Goal: Information Seeking & Learning: Check status

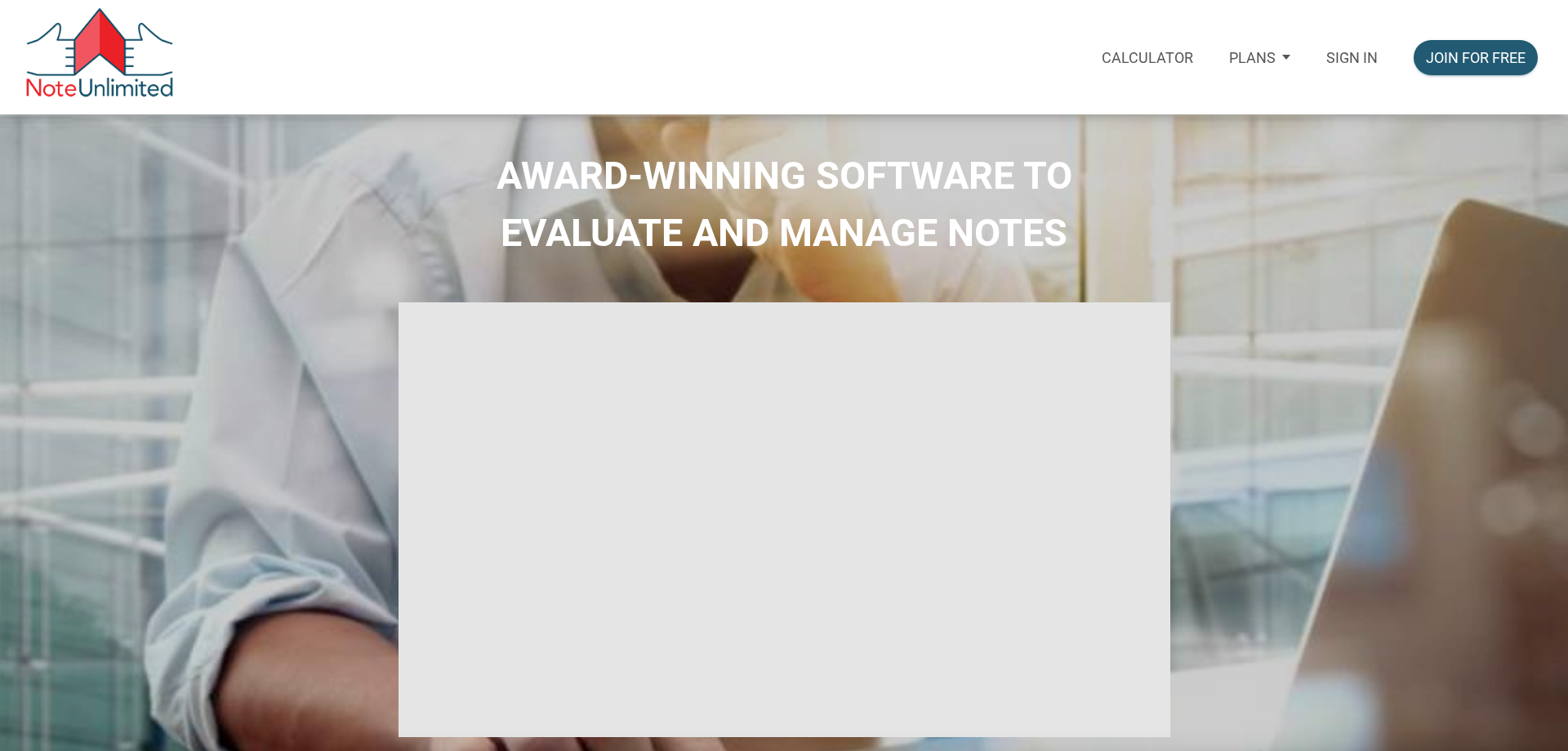
select select
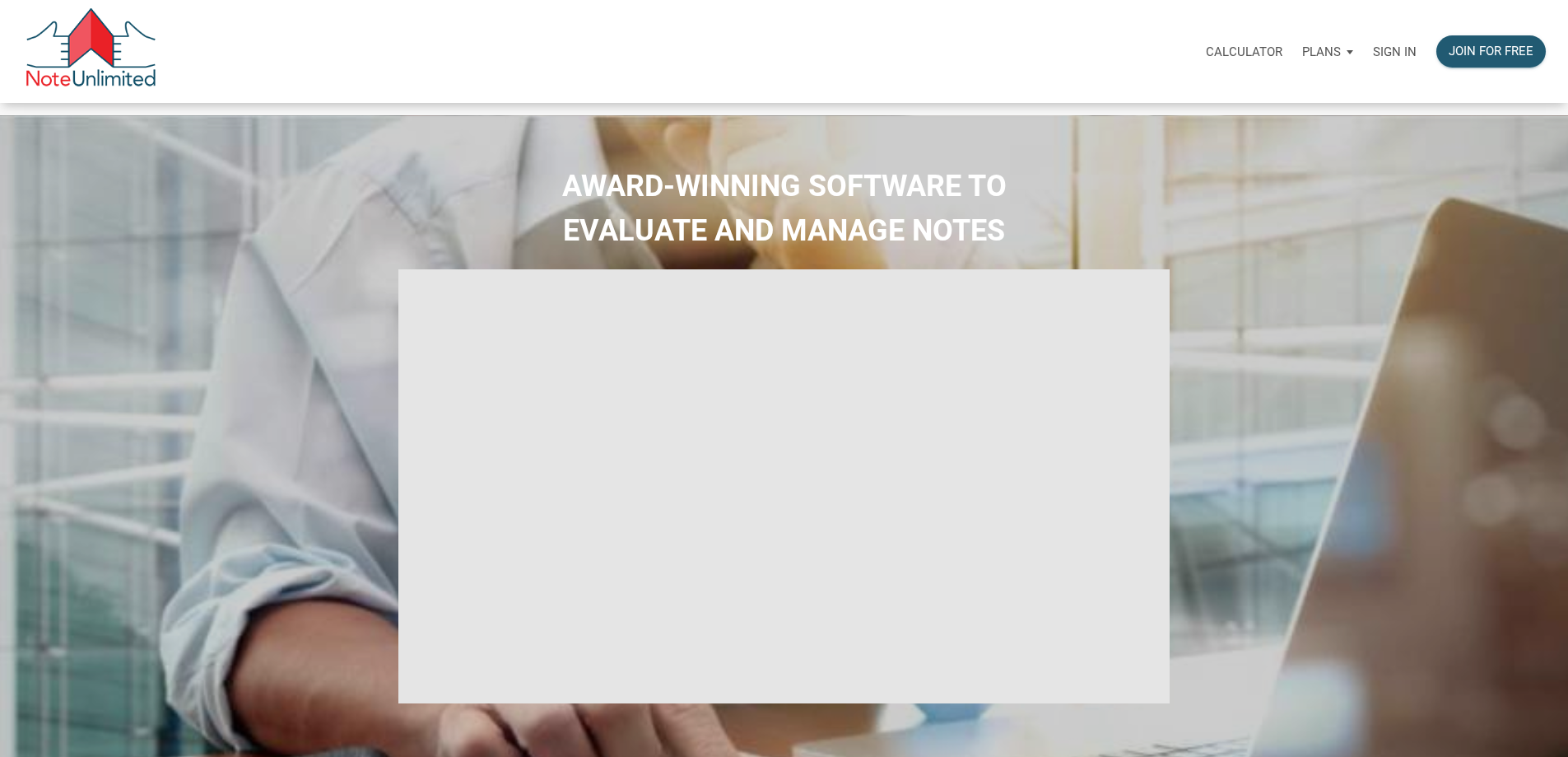
type input "Introduction to new features"
select select
click at [1373, 58] on p "Sign in" at bounding box center [1395, 51] width 44 height 15
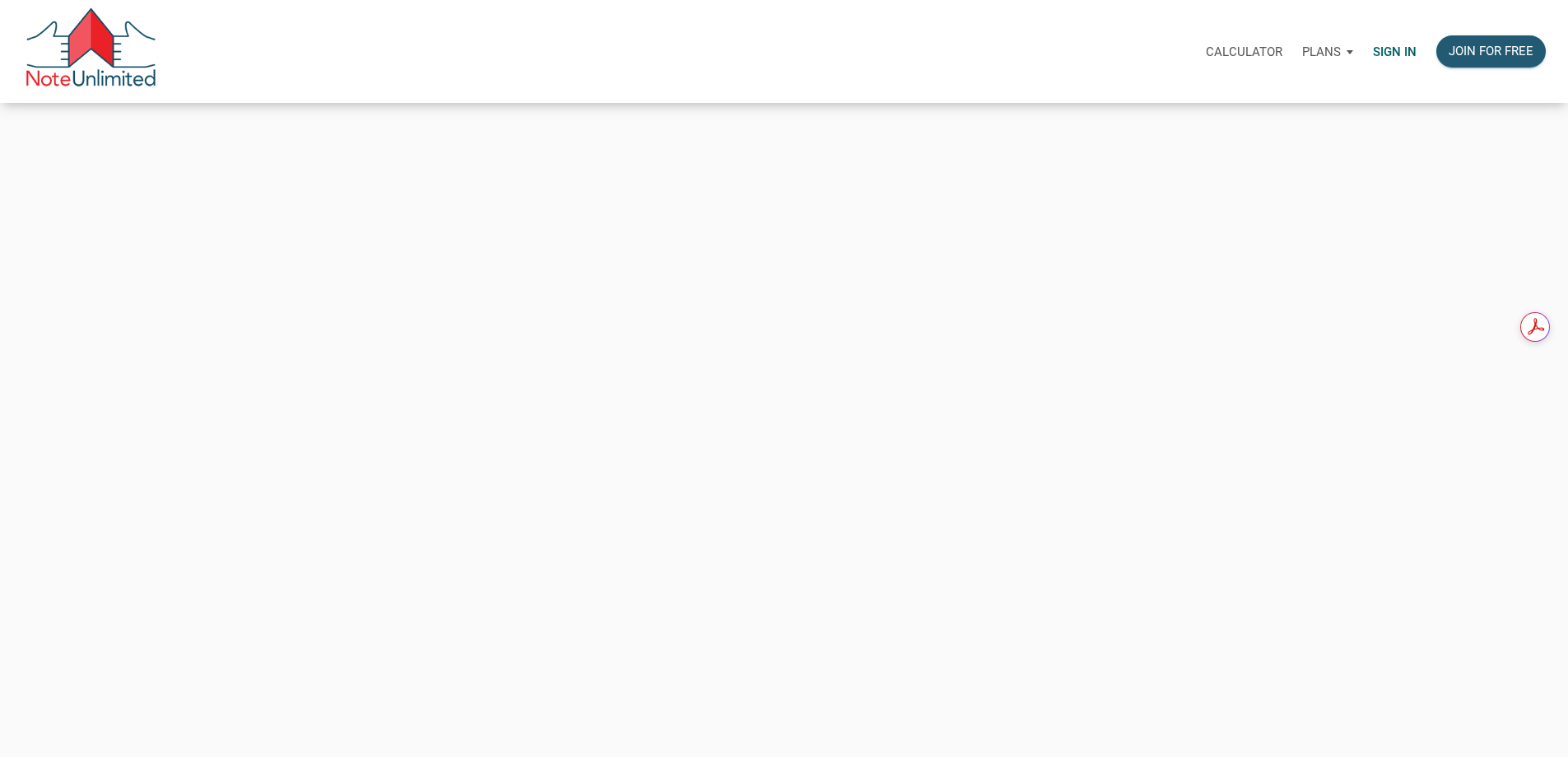
type input "[PERSON_NAME][EMAIL_ADDRESS][DOMAIN_NAME]"
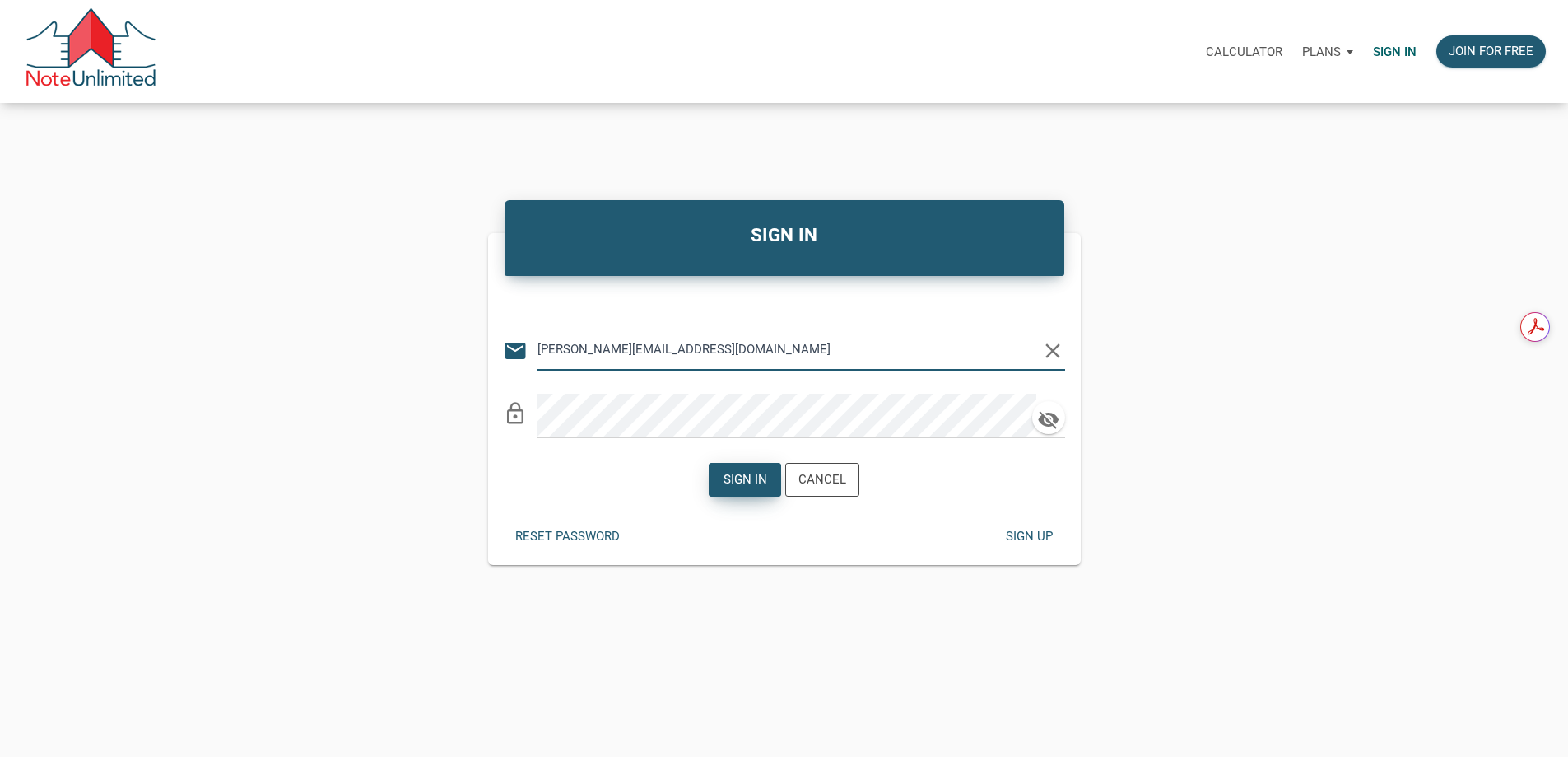
click at [732, 489] on div "Sign in" at bounding box center [745, 480] width 44 height 19
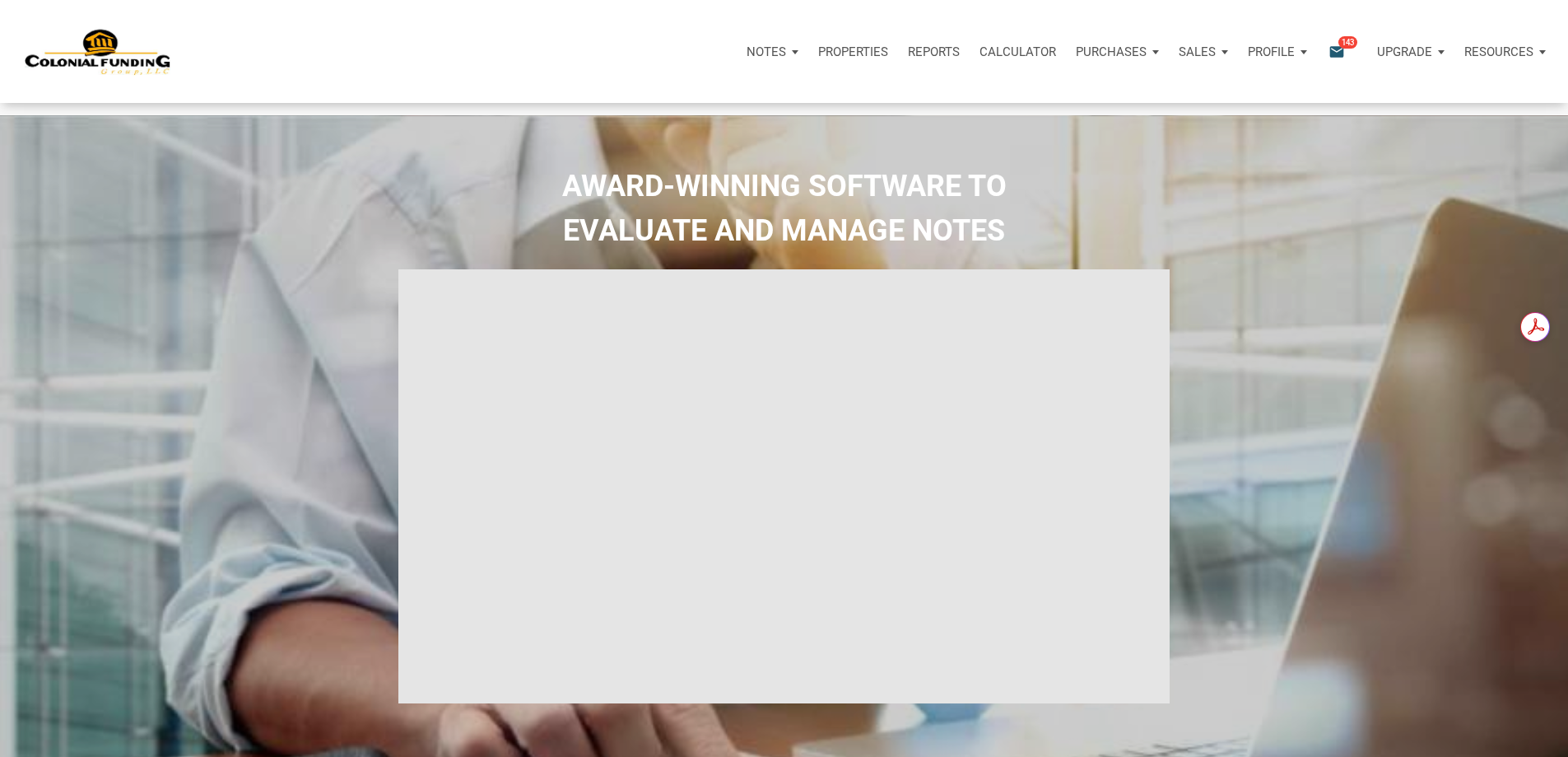
type input "Introduction to new features"
select select
click at [1169, 53] on div "Sales" at bounding box center [1203, 51] width 69 height 50
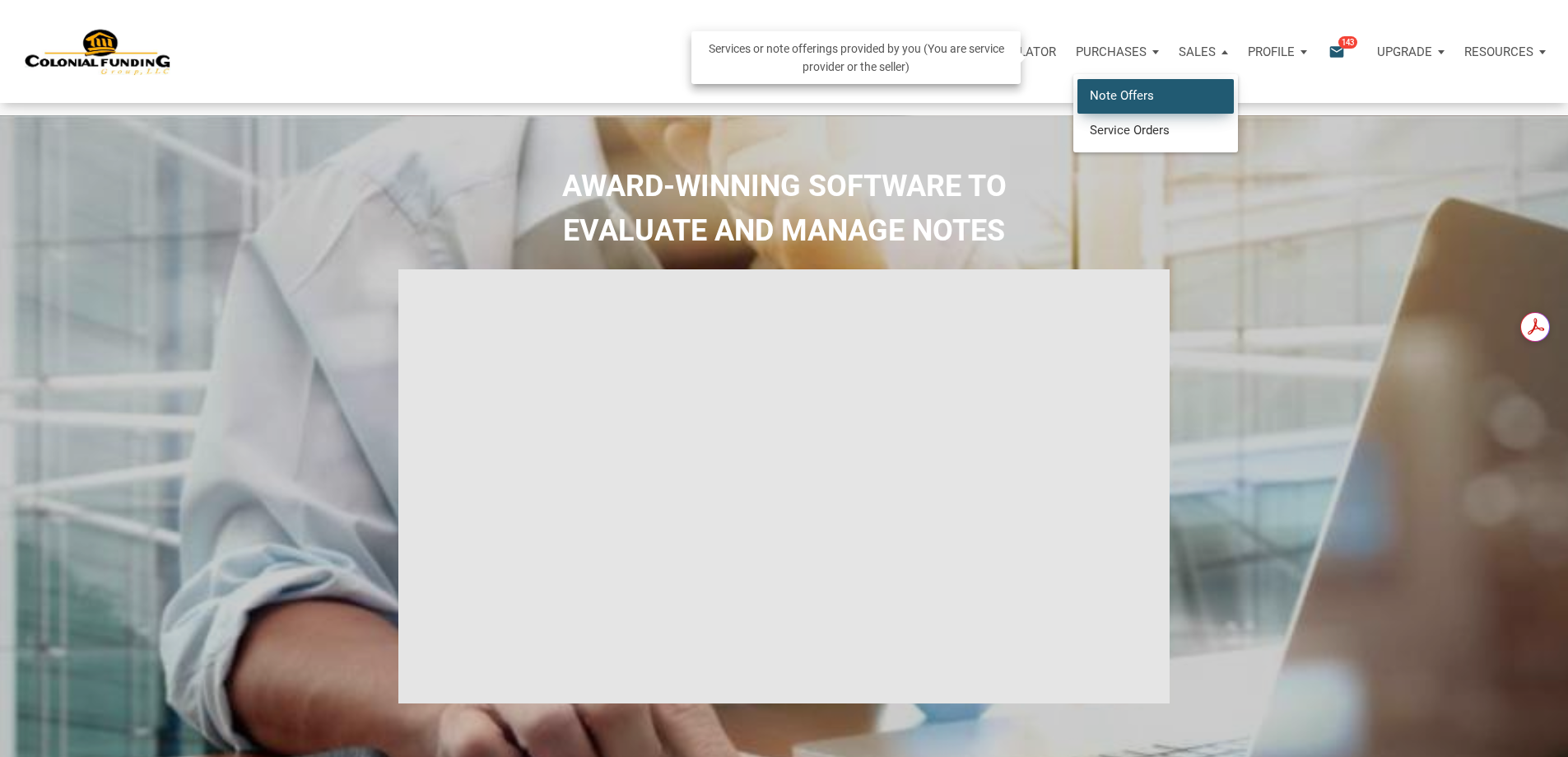
click at [1077, 111] on link "Note Offers" at bounding box center [1155, 96] width 156 height 34
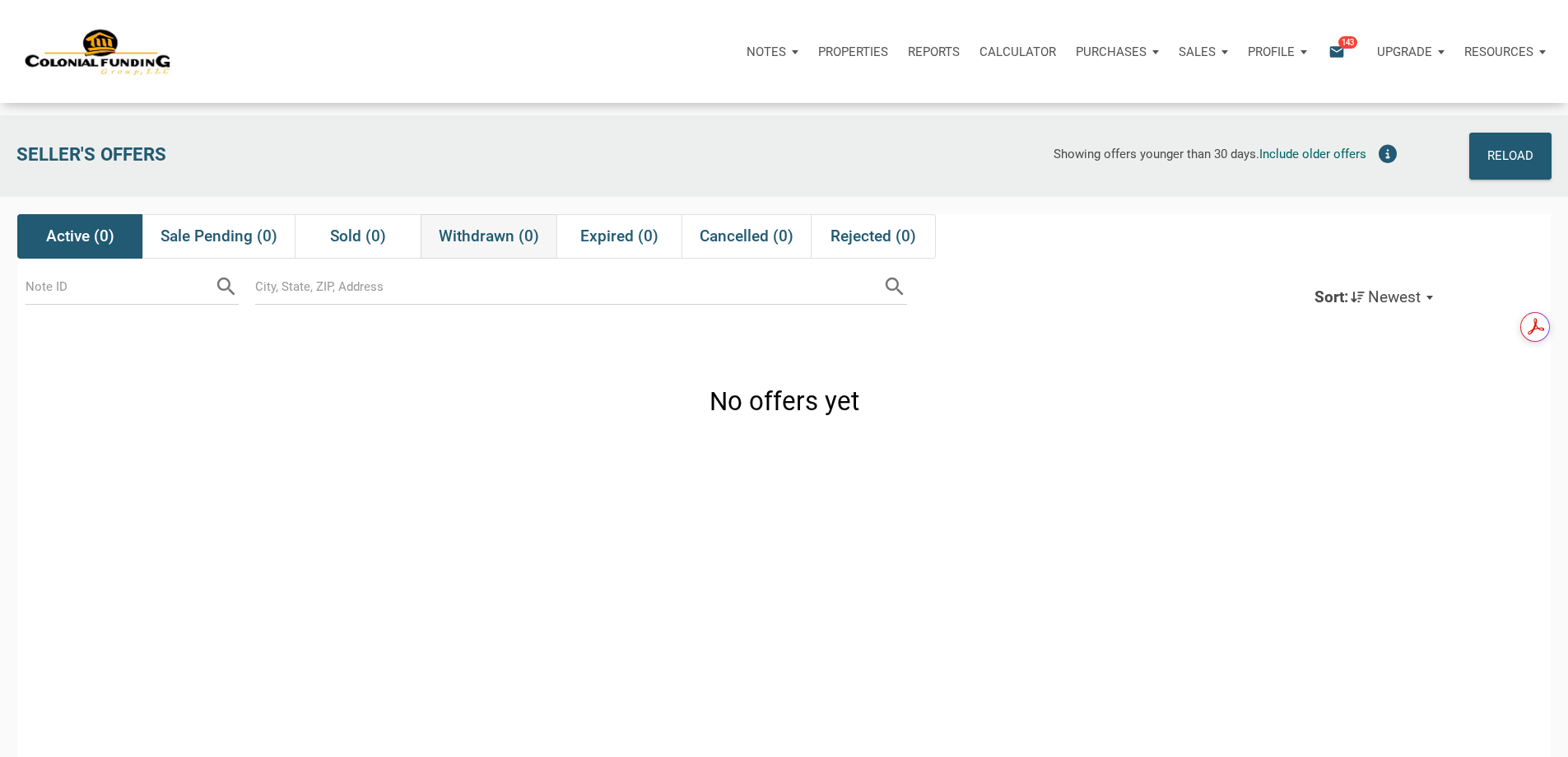
click at [493, 242] on span "Withdrawn (0)" at bounding box center [488, 236] width 100 height 20
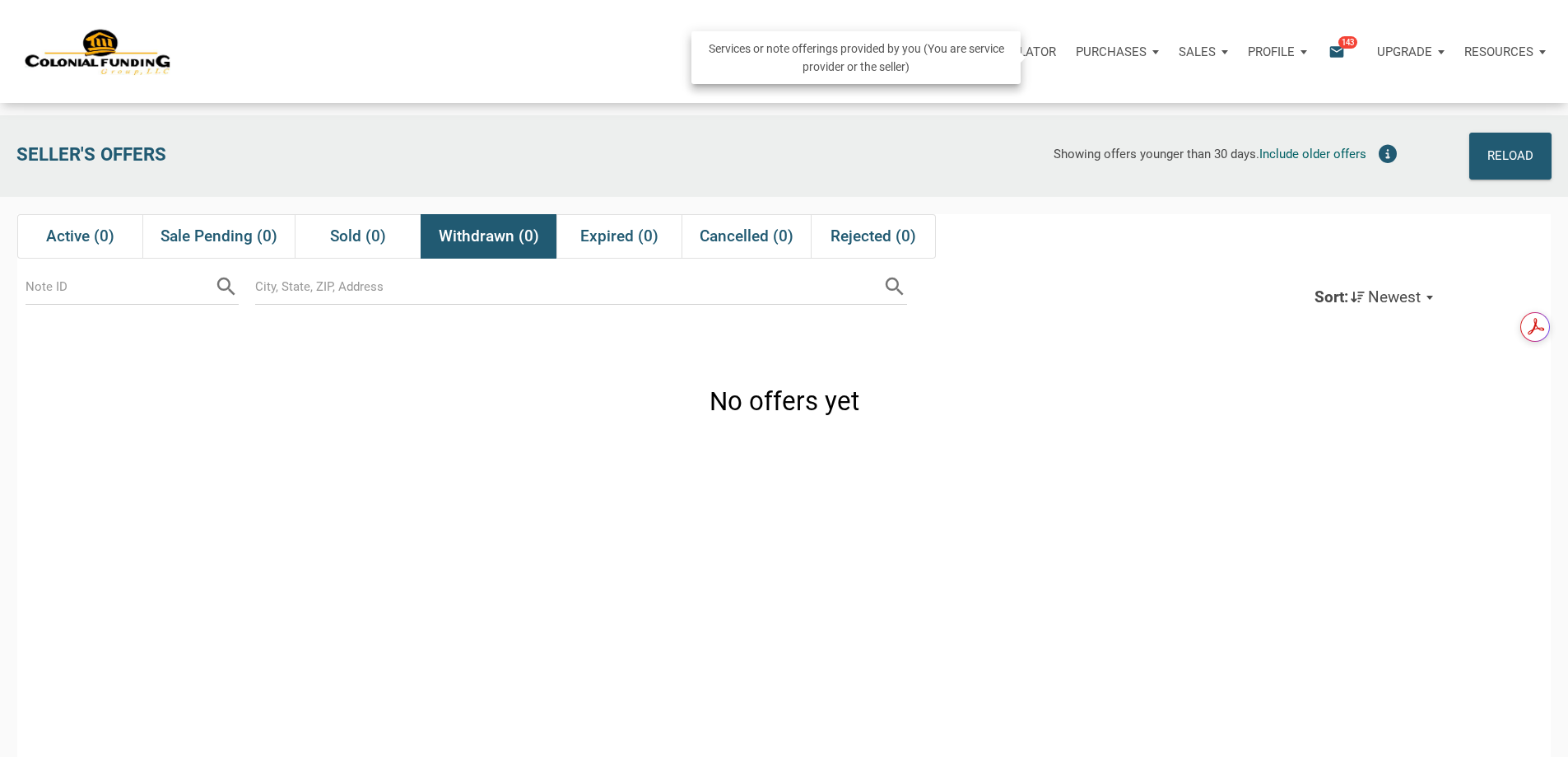
click at [1178, 57] on p "Sales" at bounding box center [1197, 51] width 37 height 15
click at [1077, 106] on link "Note Offers" at bounding box center [1155, 96] width 156 height 34
click at [81, 244] on span "Active (0)" at bounding box center [80, 236] width 68 height 20
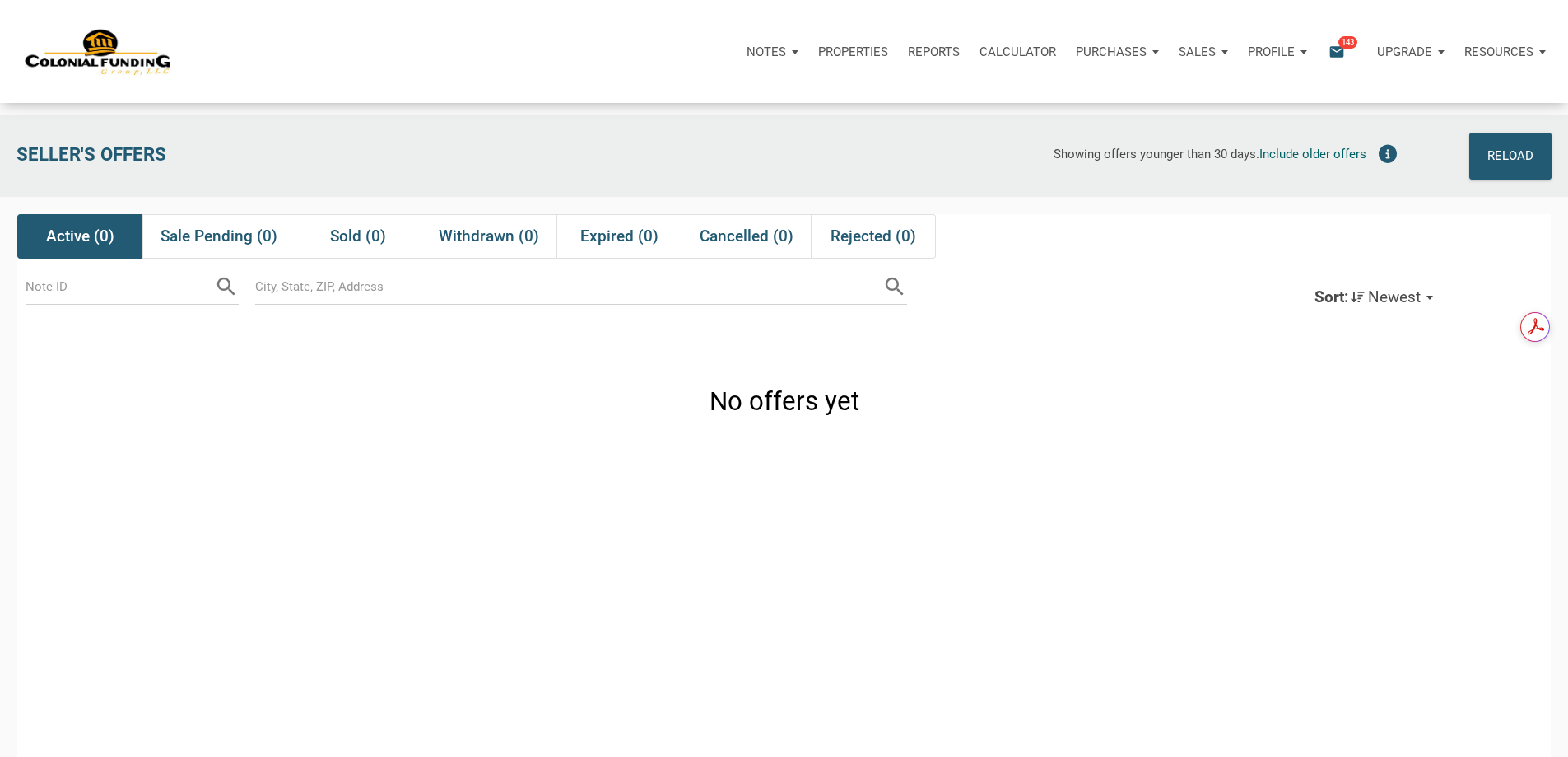
click at [1327, 54] on icon "email" at bounding box center [1336, 51] width 20 height 19
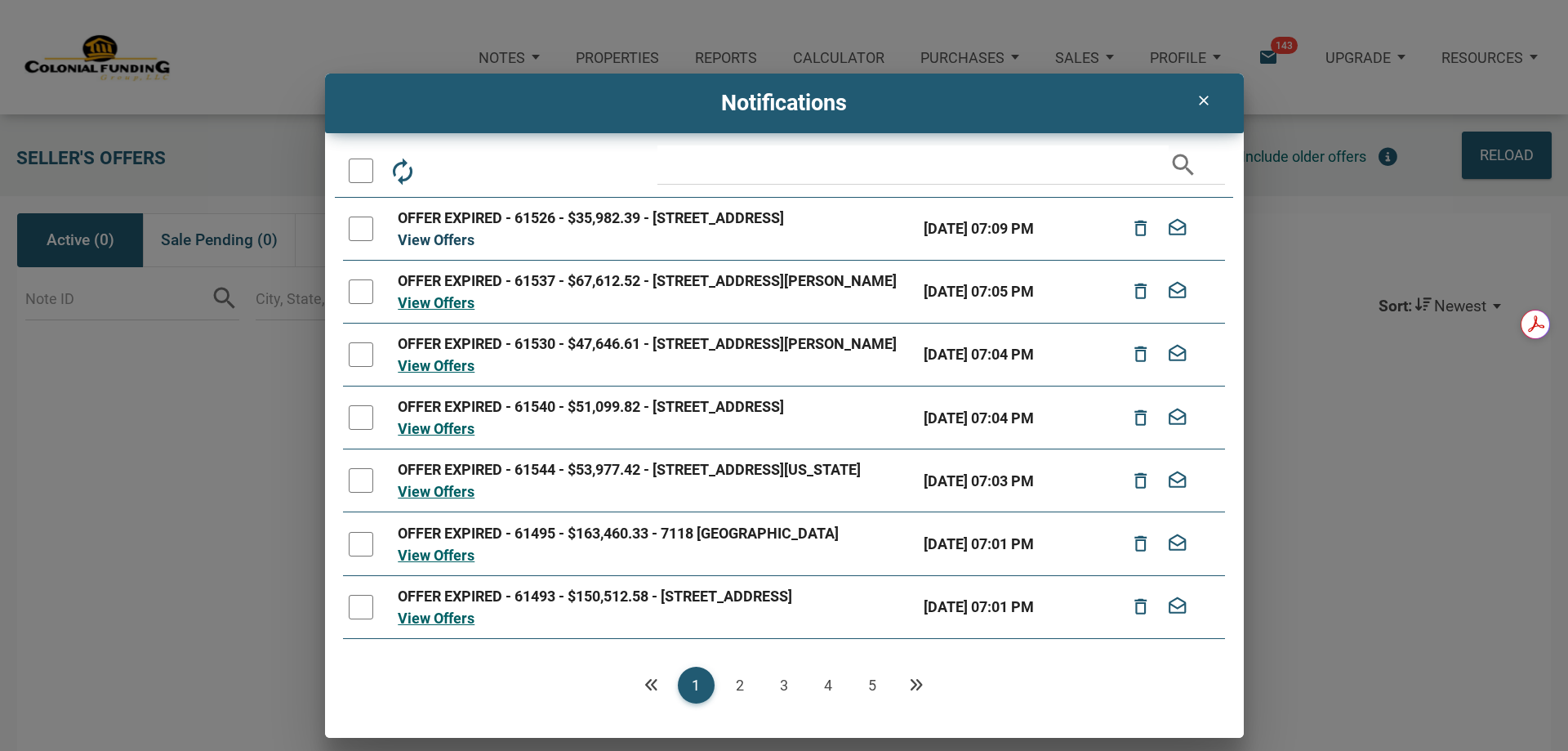
click at [438, 248] on link "View Offers" at bounding box center [436, 240] width 77 height 17
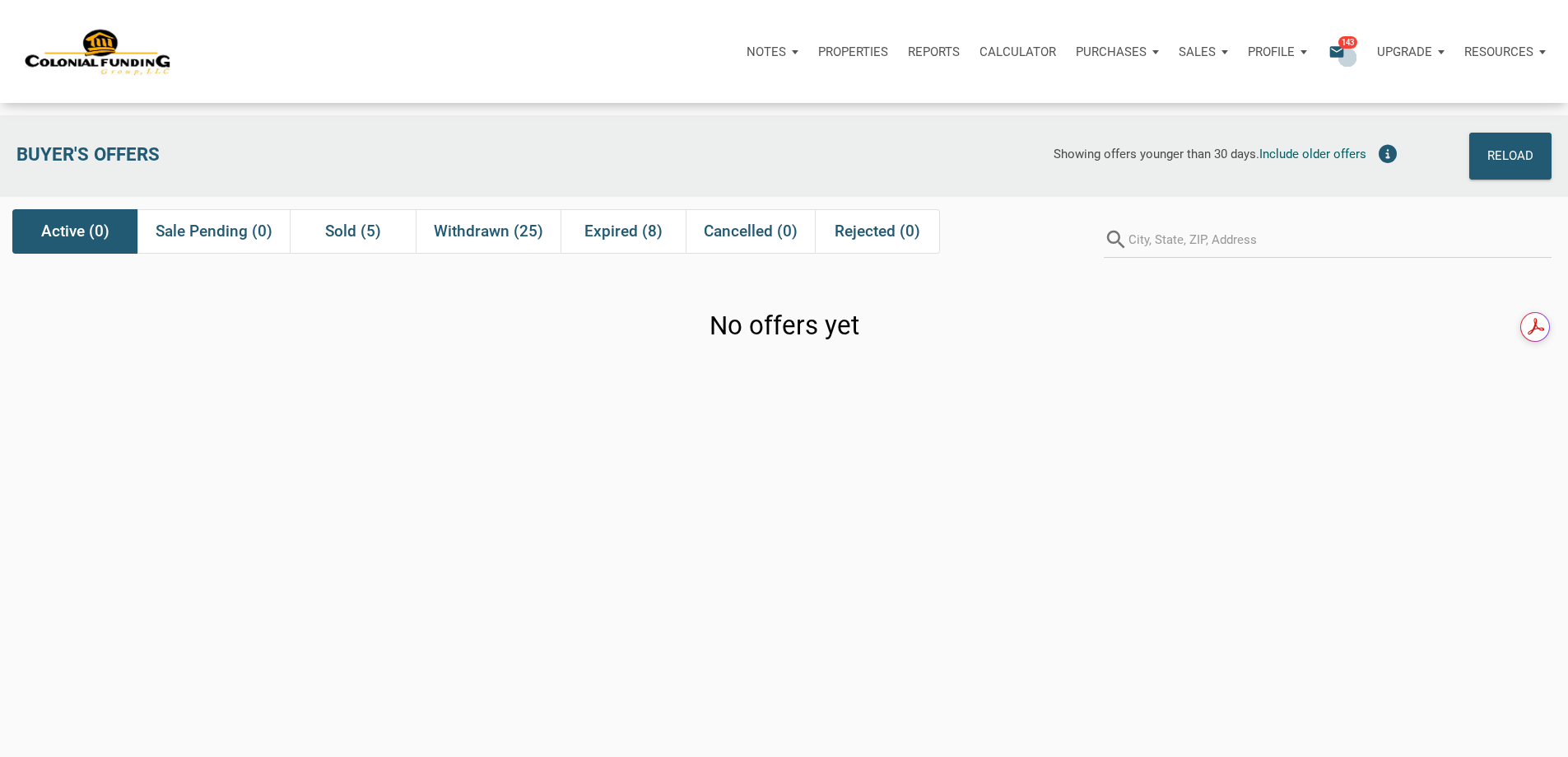
click at [1327, 51] on icon "email" at bounding box center [1336, 51] width 20 height 19
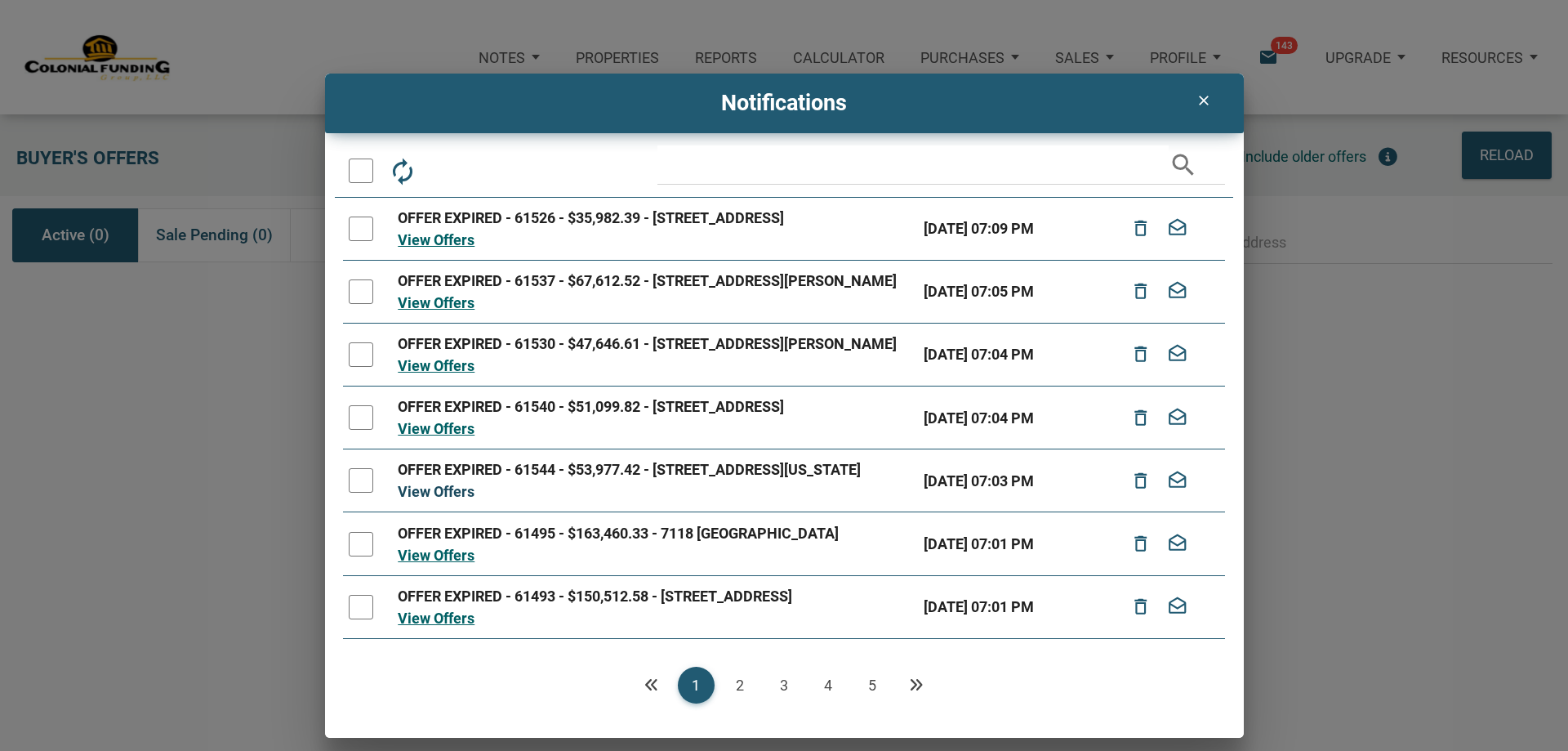
click at [436, 500] on link "View Offers" at bounding box center [436, 491] width 77 height 17
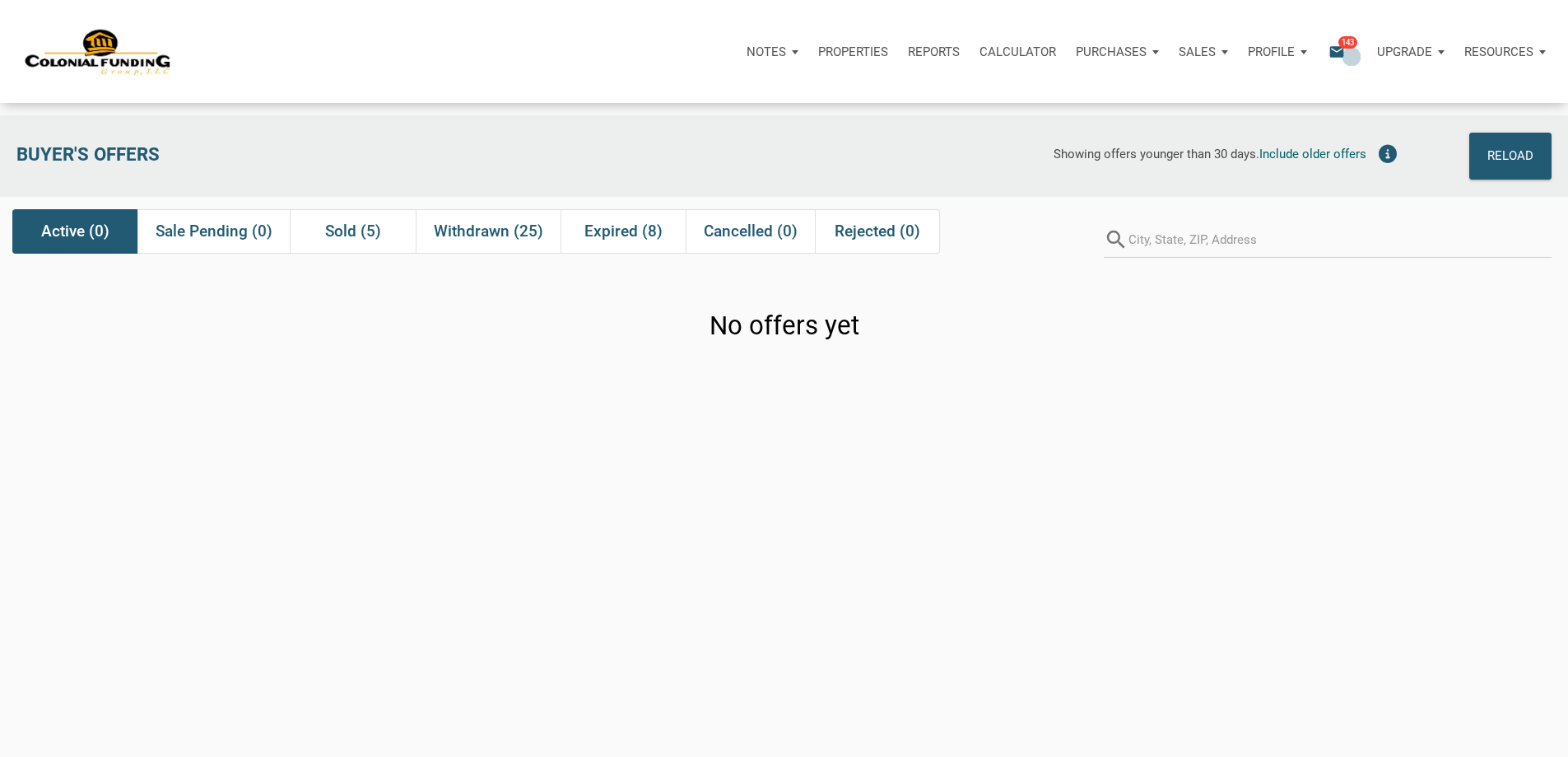
click at [1338, 49] on span "143" at bounding box center [1347, 42] width 19 height 13
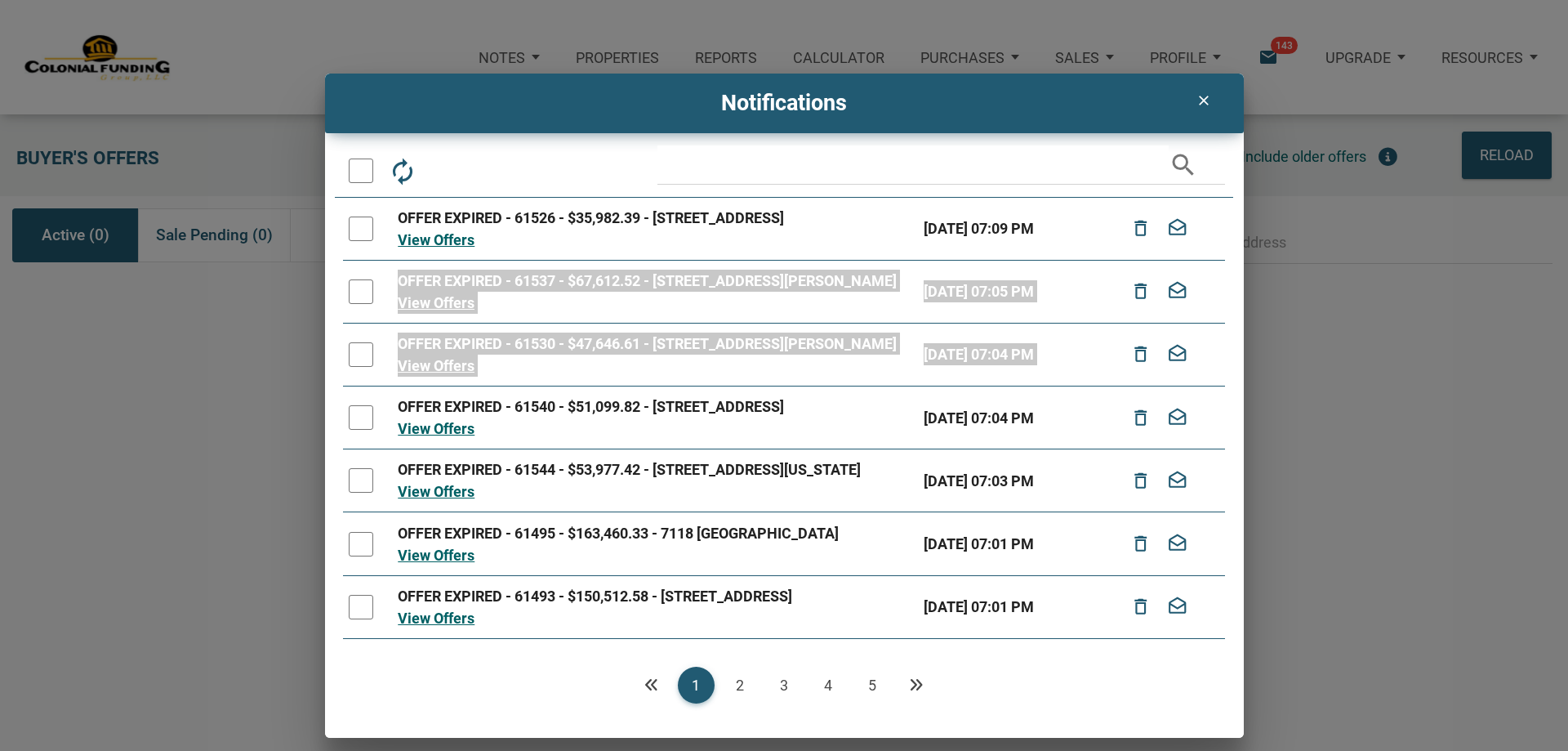
drag, startPoint x: 1220, startPoint y: 218, endPoint x: 1227, endPoint y: 358, distance: 140.2
click at [1227, 358] on div "autorenew delete_outline drafts email search OFFER EXPIRED - 61526 - $35,982.39…" at bounding box center [784, 441] width 918 height 593
click at [1203, 98] on icon "clear" at bounding box center [1204, 100] width 20 height 16
